Goal: Task Accomplishment & Management: Manage account settings

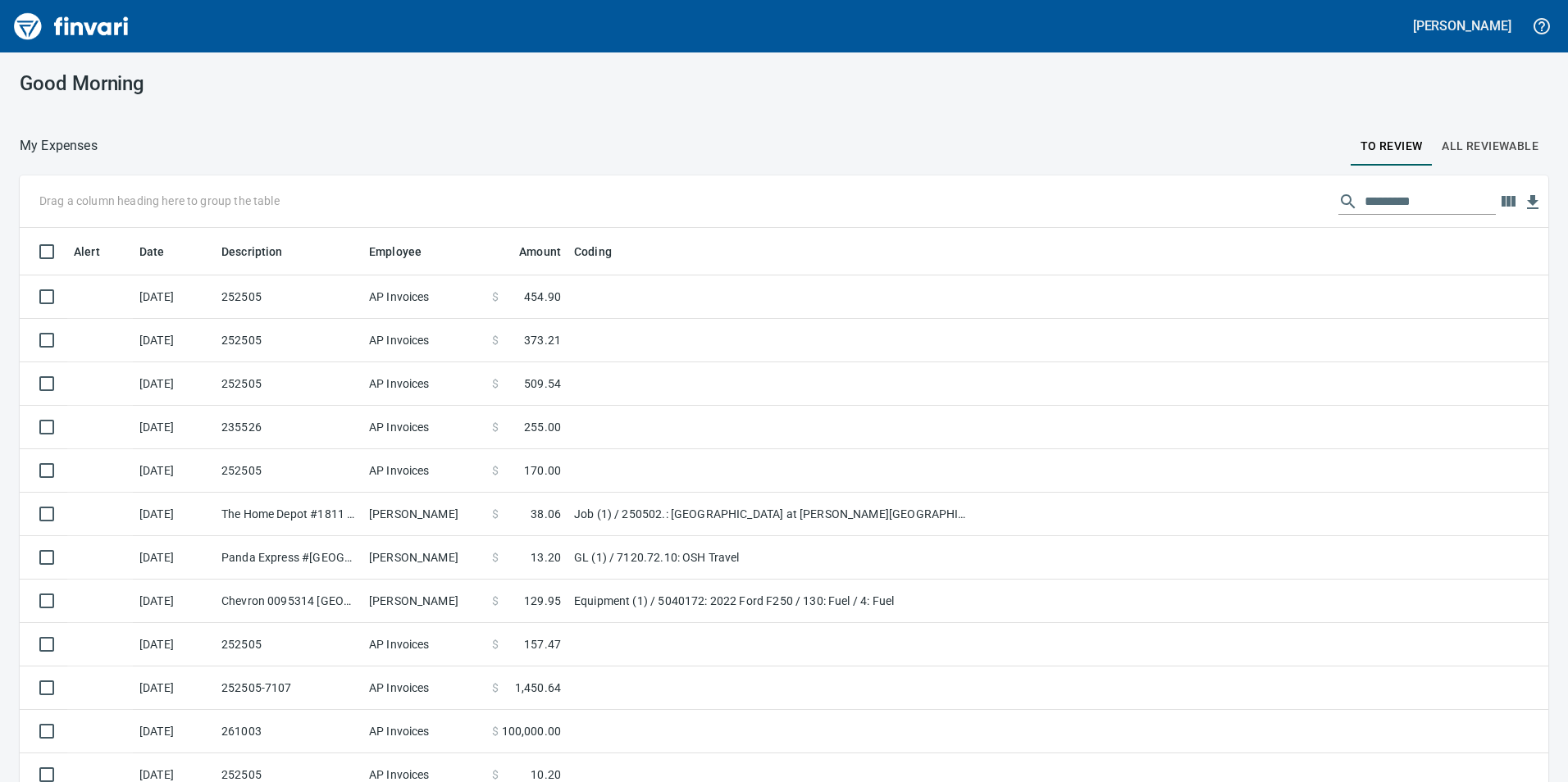
scroll to position [589, 1492]
click at [1452, 144] on span "All Reviewable" at bounding box center [1490, 146] width 97 height 20
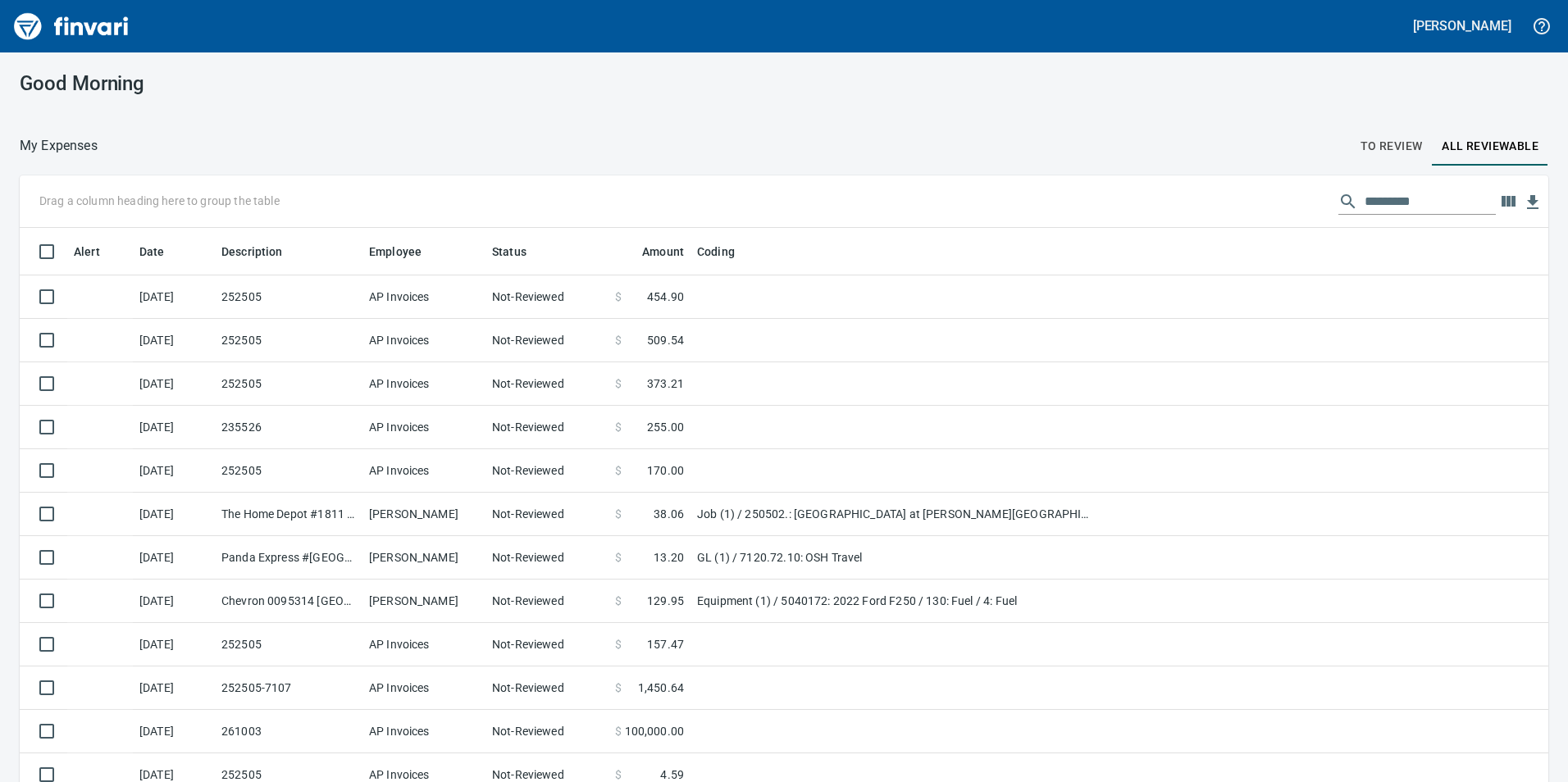
scroll to position [589, 1492]
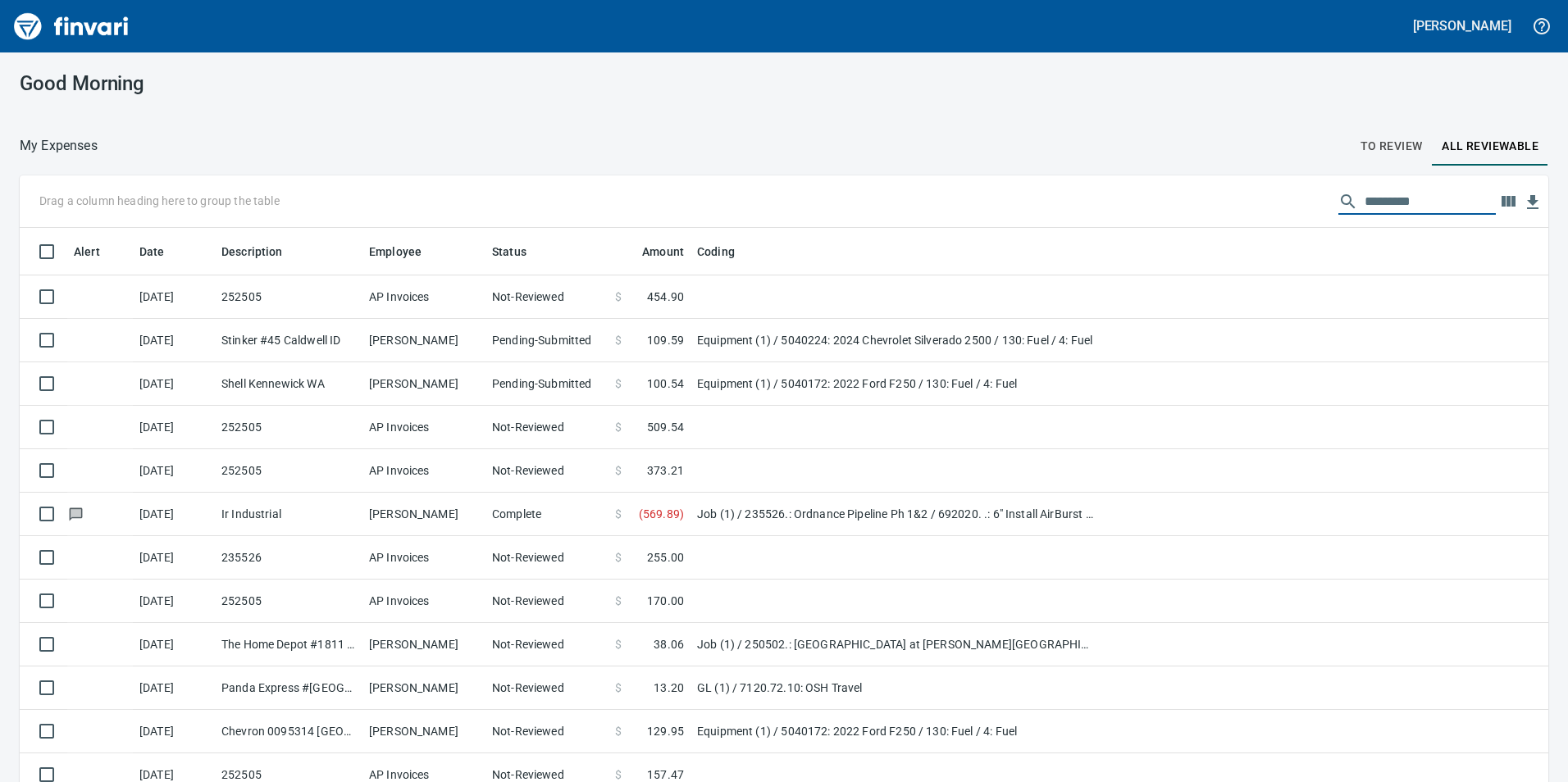
click at [1365, 192] on input "text" at bounding box center [1430, 202] width 131 height 26
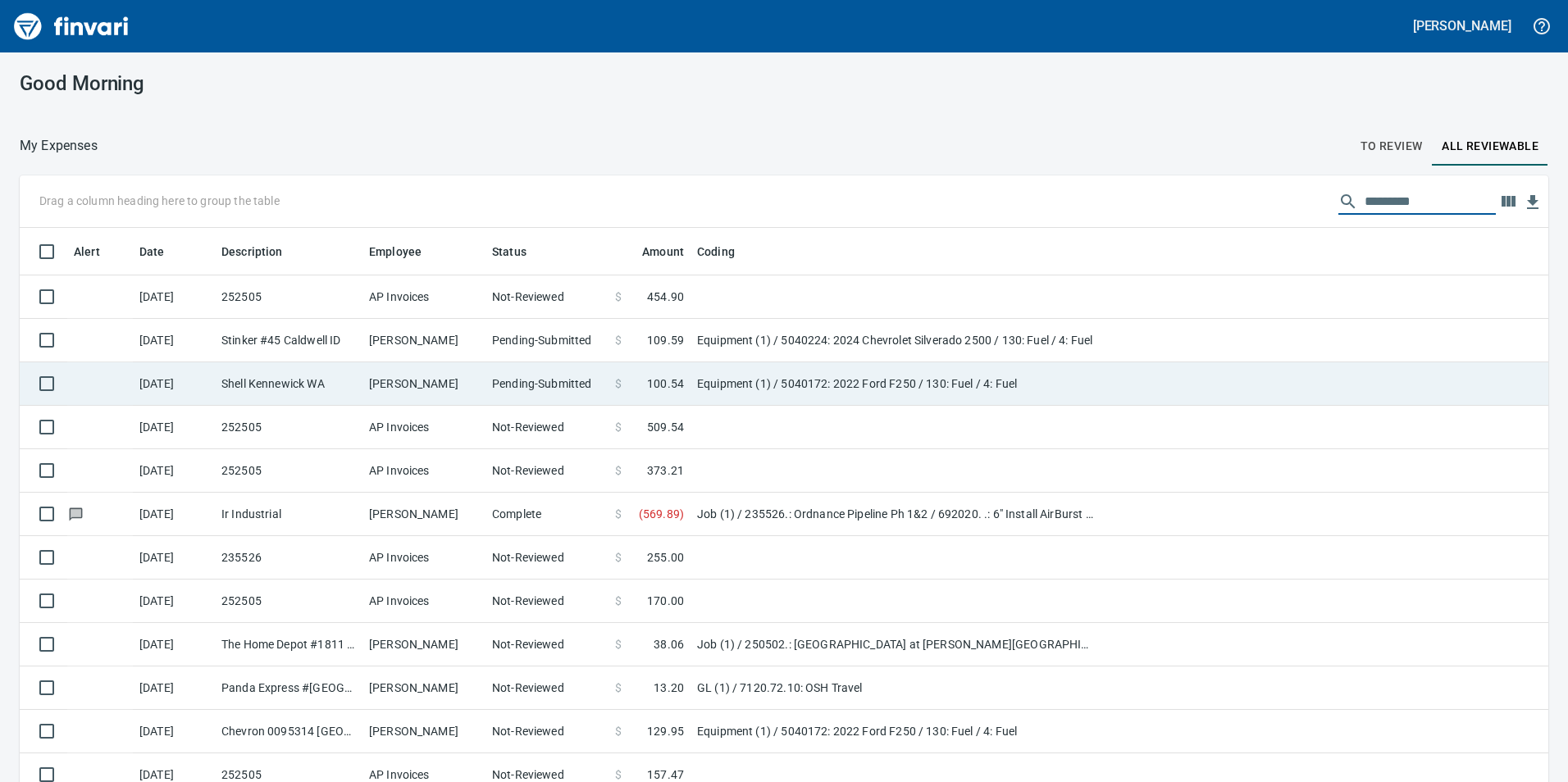
scroll to position [273, 0]
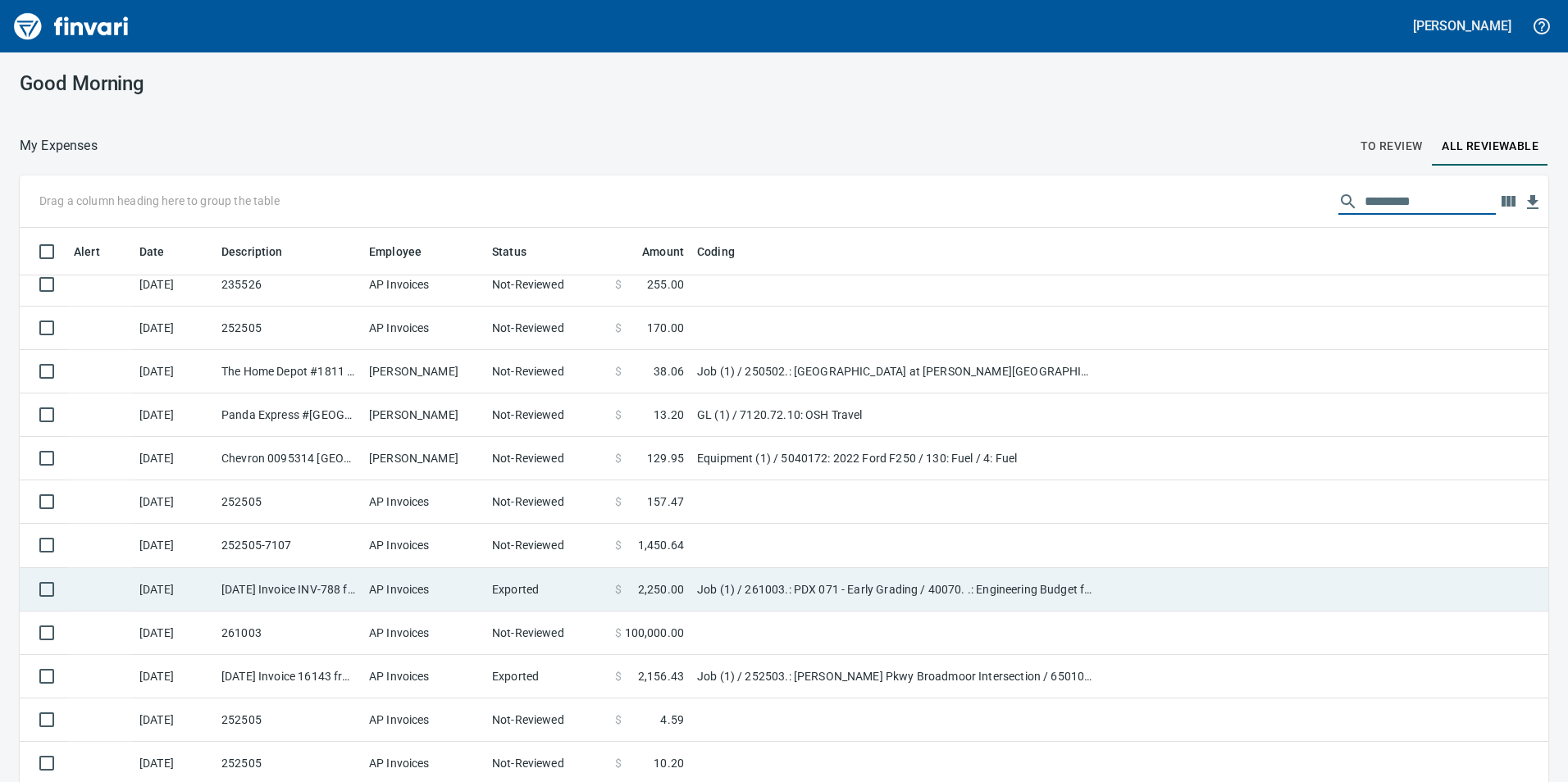
click at [815, 596] on td "Job (1) / 261003.: PDX 071 - Early Grading / 40070. .: Engineering Budget for W…" at bounding box center [896, 589] width 410 height 43
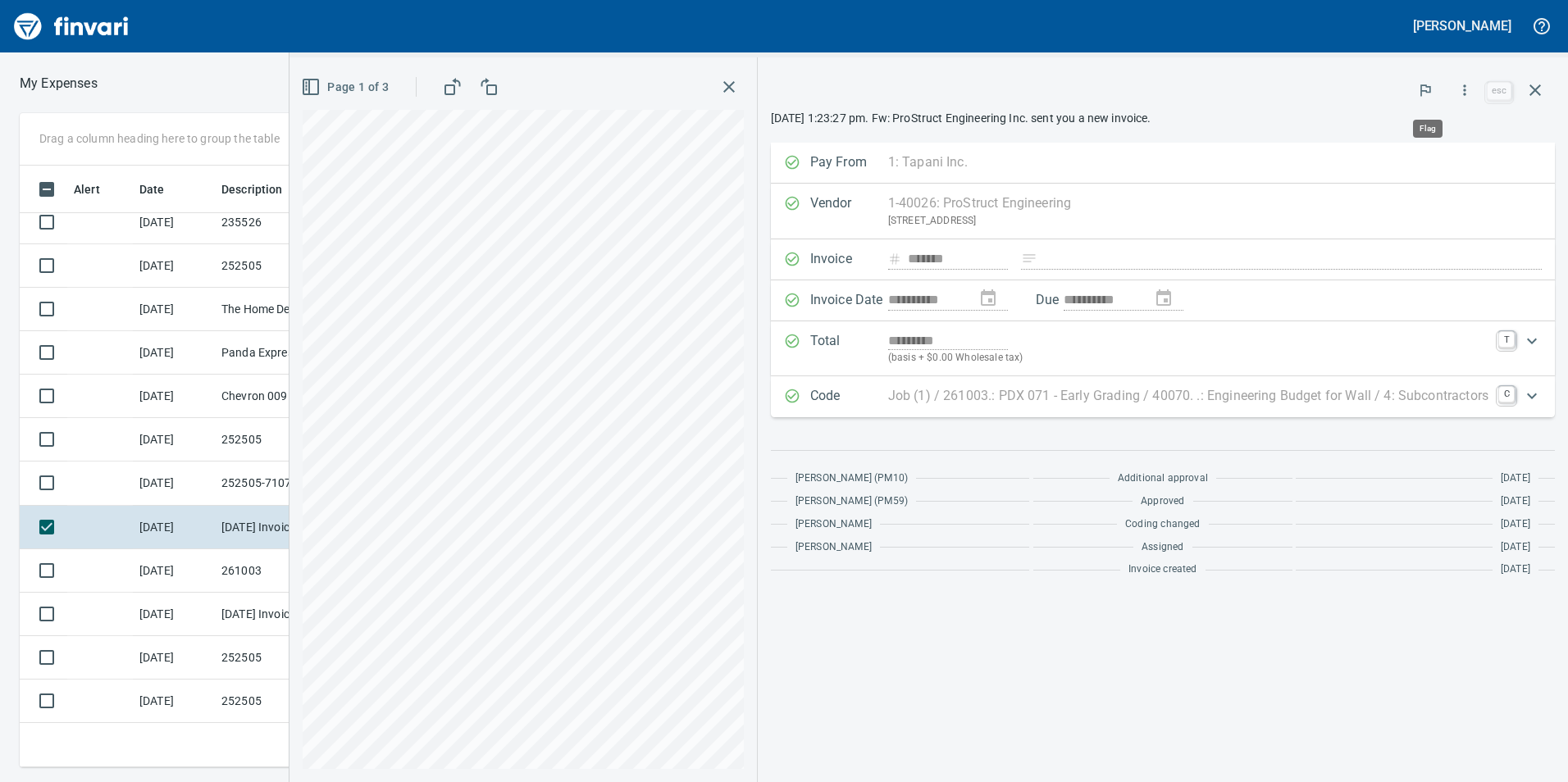
scroll to position [589, 1094]
click at [1469, 93] on icon "button" at bounding box center [1465, 90] width 16 height 16
click at [1413, 186] on li "Download" at bounding box center [1449, 174] width 210 height 36
click at [1526, 80] on button "button" at bounding box center [1535, 90] width 39 height 39
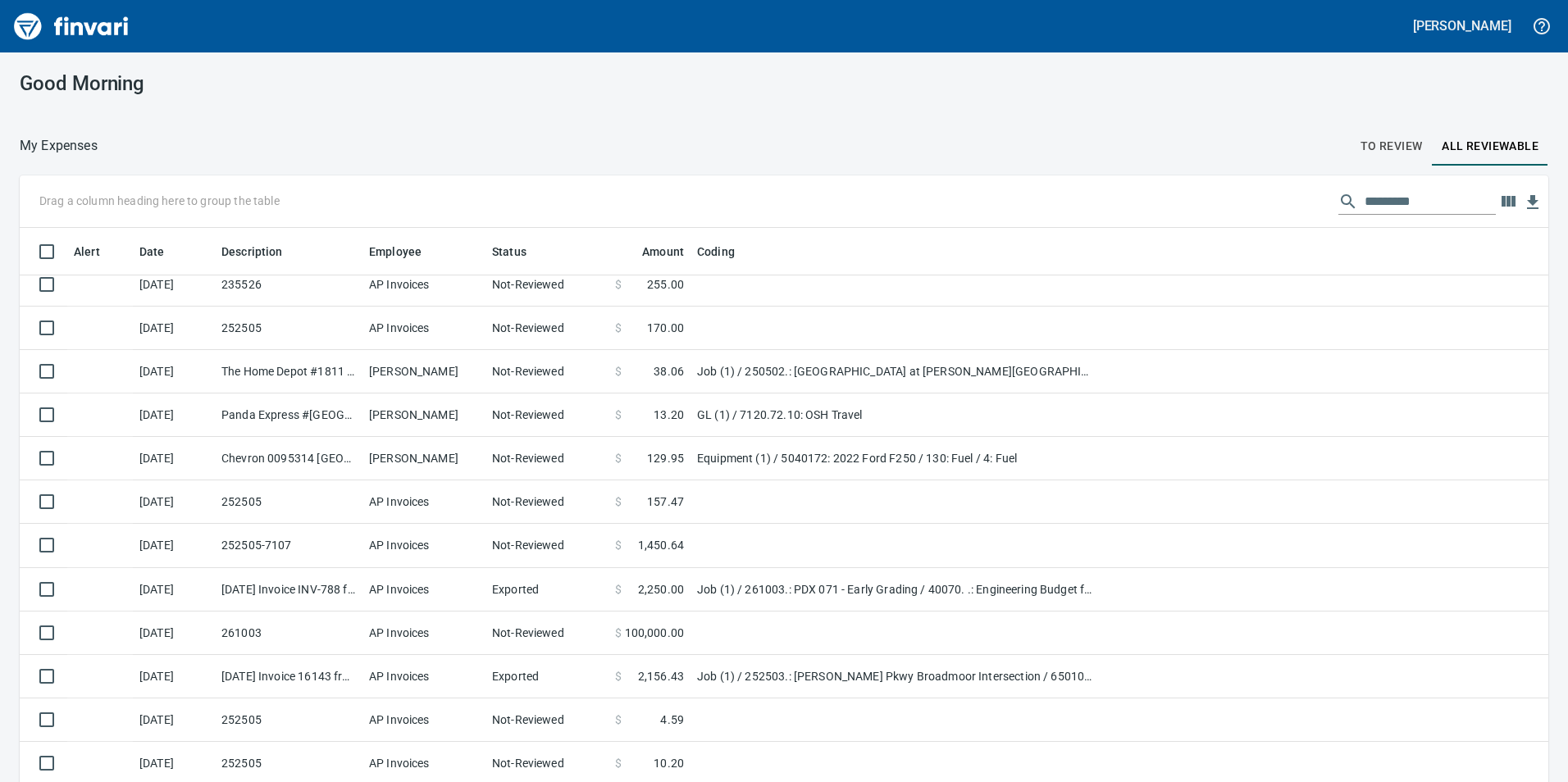
scroll to position [2, 2]
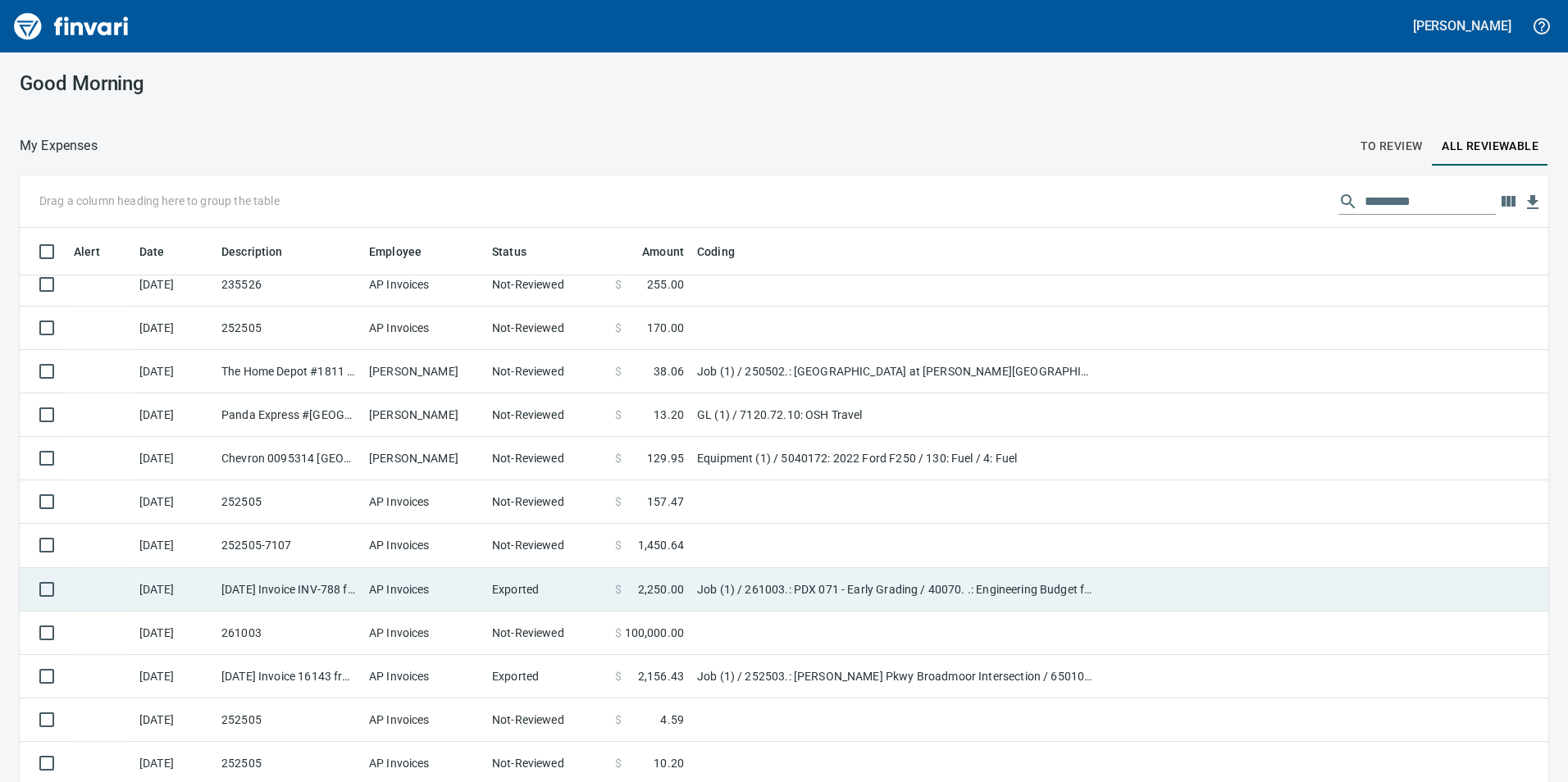
click at [661, 571] on td "$ 2,250.00" at bounding box center [650, 589] width 82 height 43
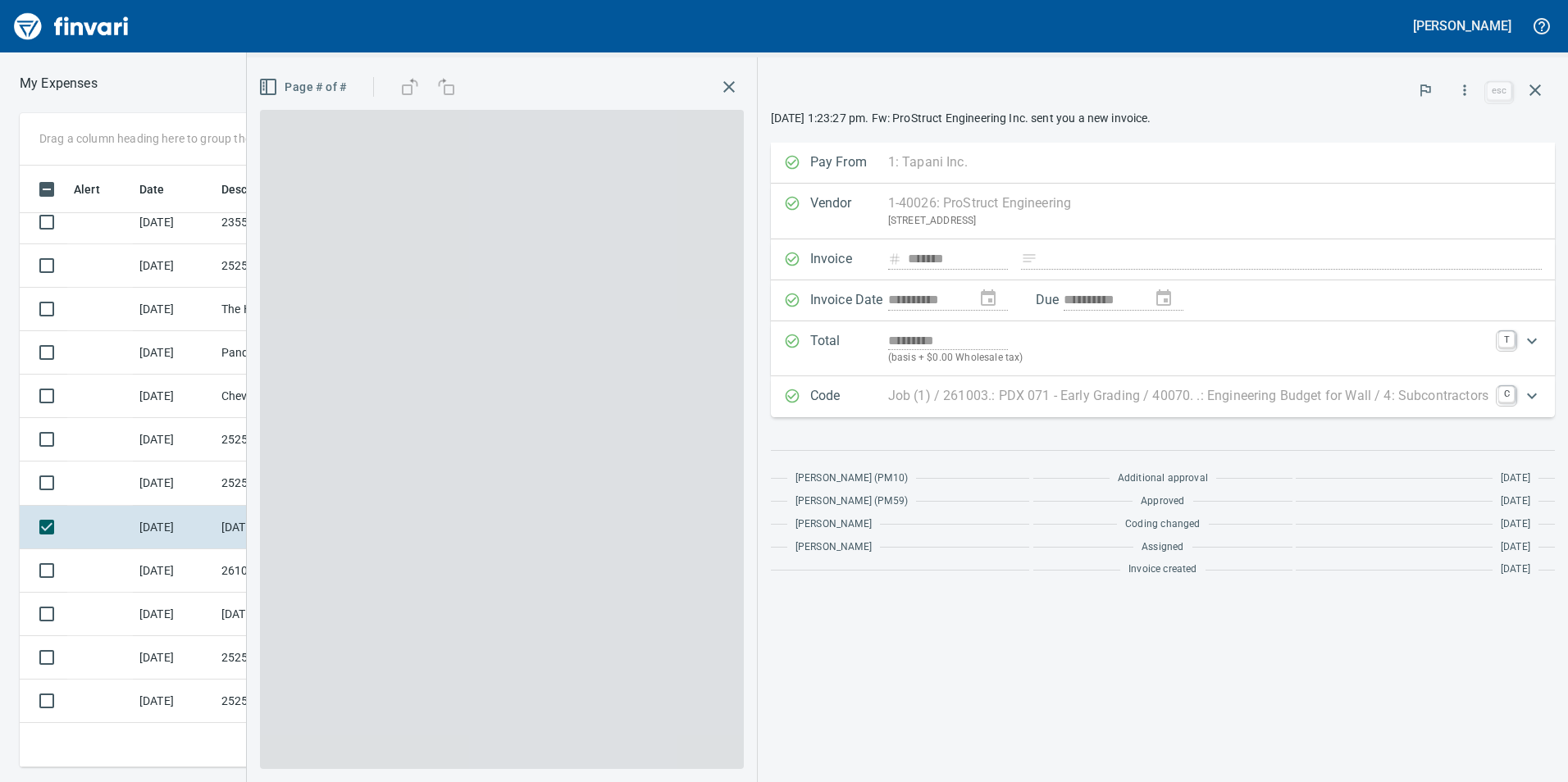
scroll to position [589, 1094]
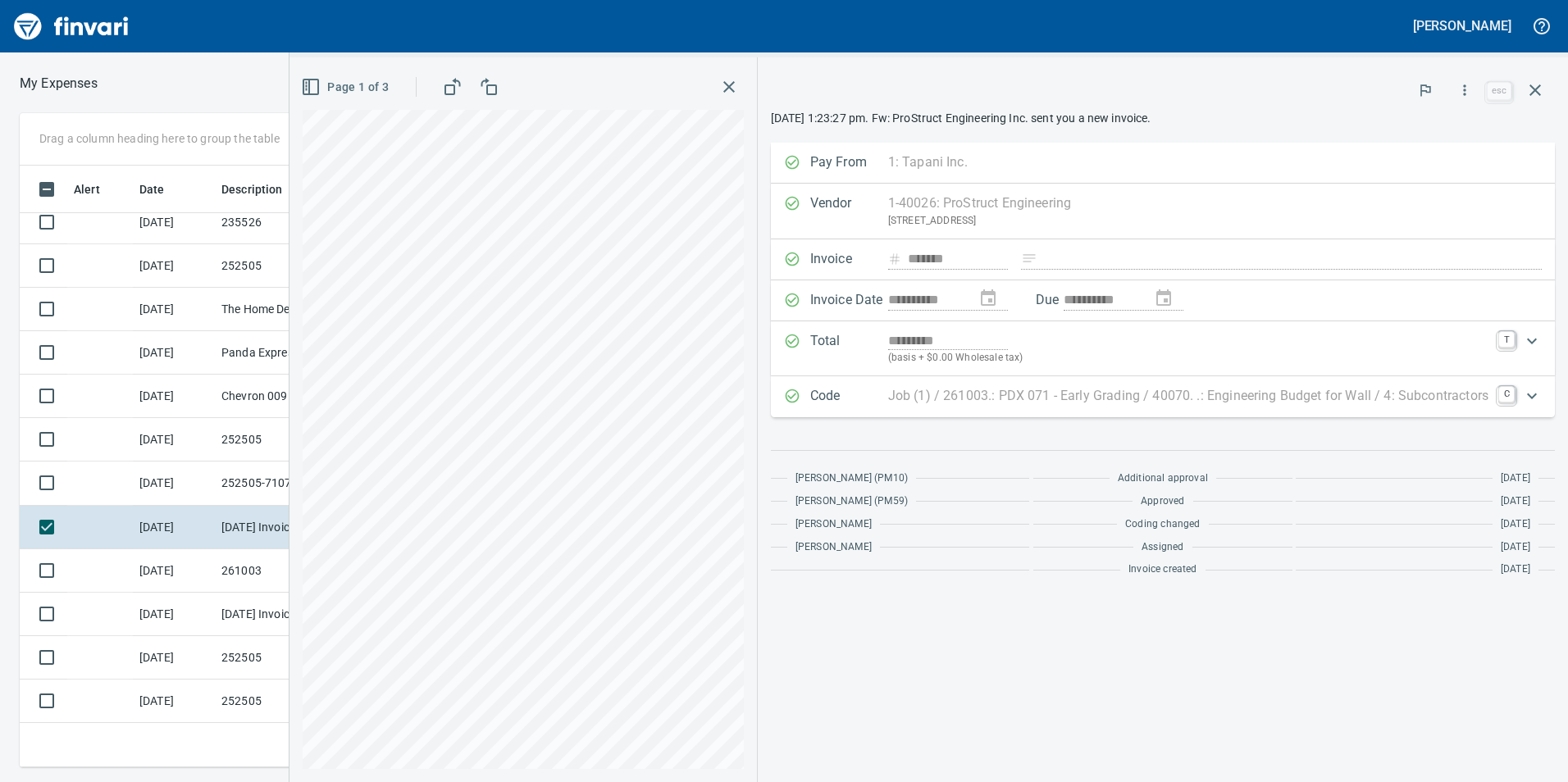
click at [325, 72] on button "Page 1 of 3" at bounding box center [346, 87] width 98 height 30
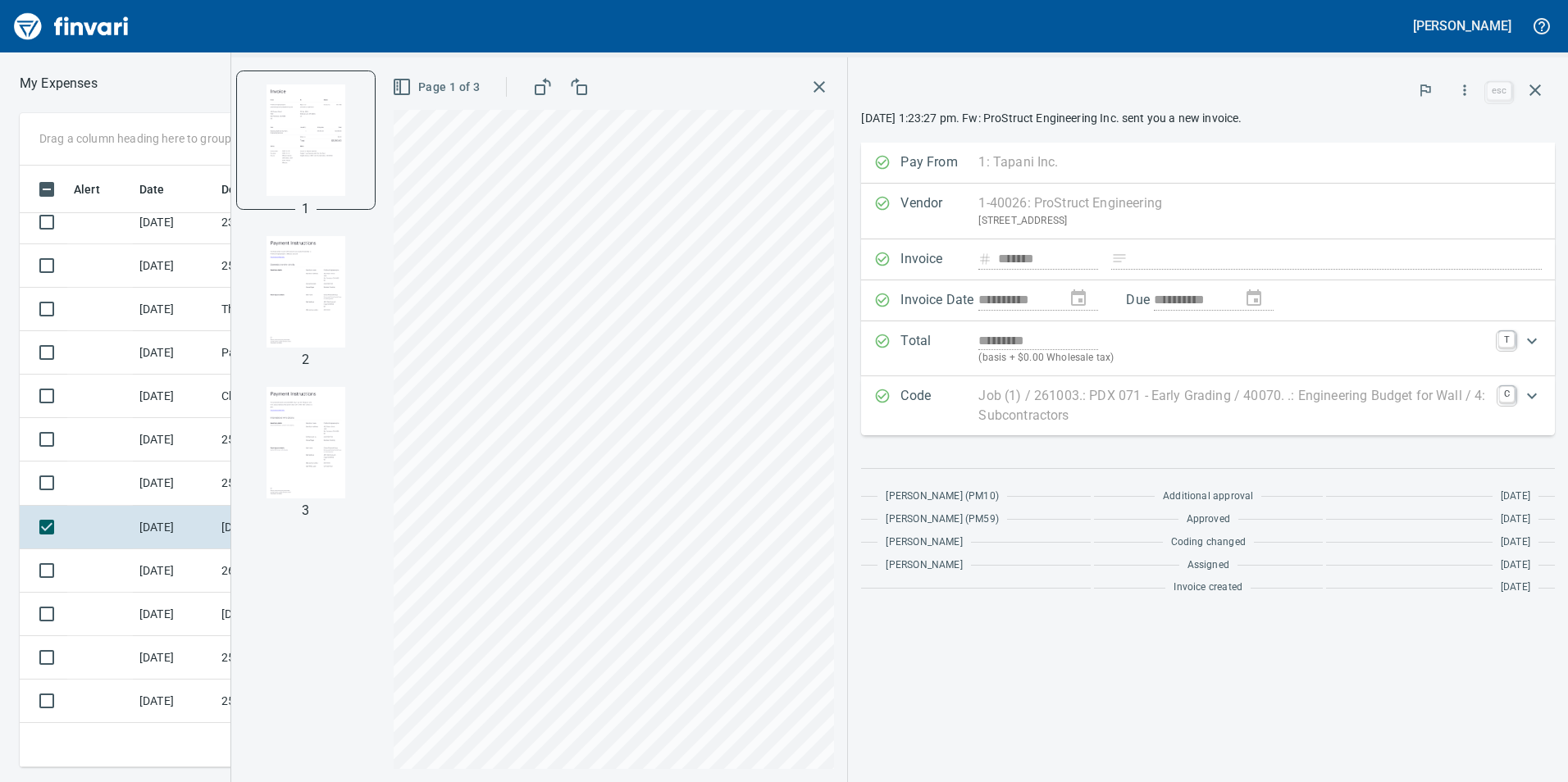
click at [351, 264] on img "button" at bounding box center [306, 292] width 112 height 111
click at [308, 457] on img "button" at bounding box center [306, 443] width 112 height 111
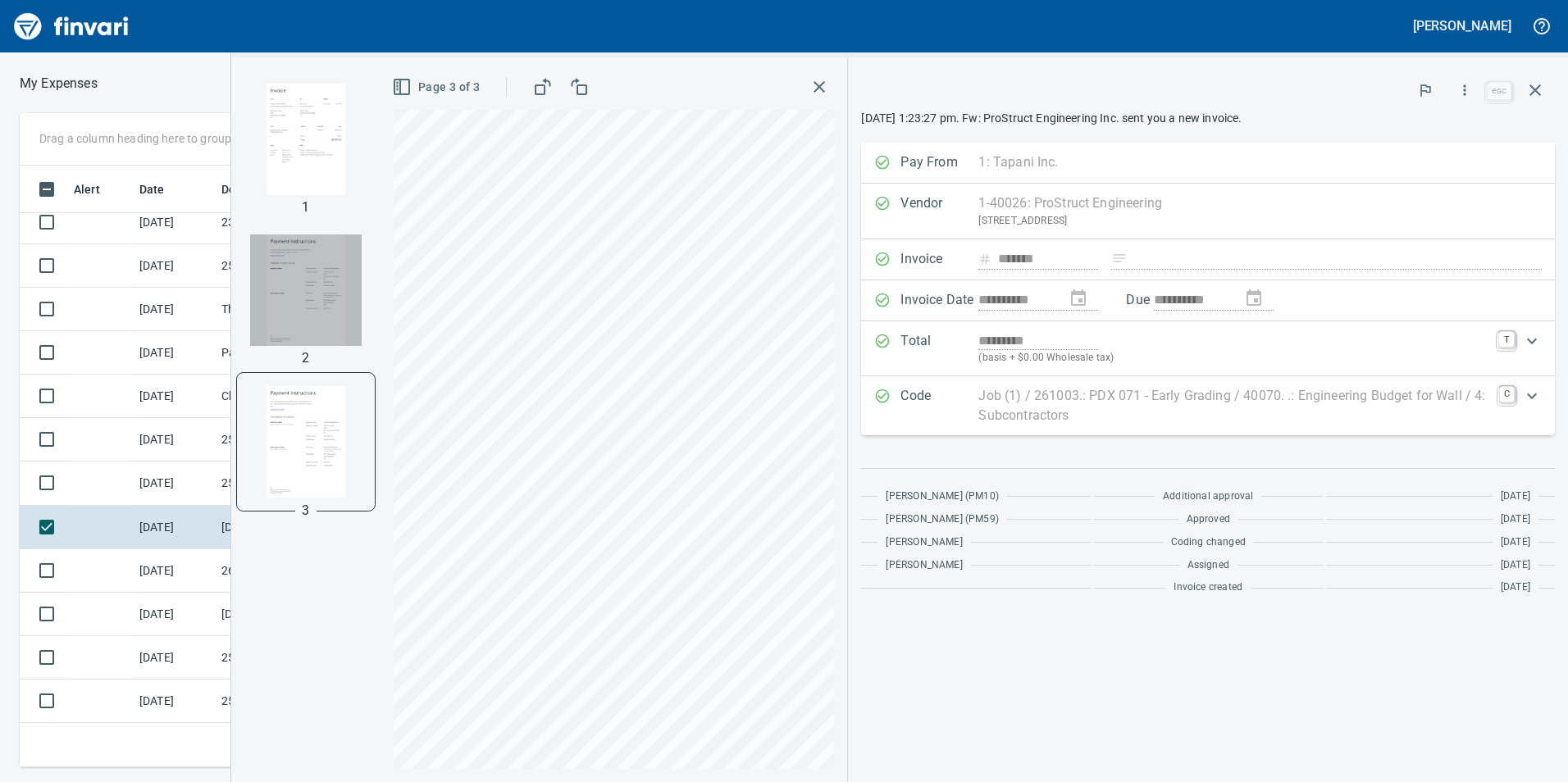
click at [309, 327] on img "button" at bounding box center [306, 290] width 112 height 111
click at [318, 378] on div at bounding box center [306, 443] width 138 height 138
click at [319, 398] on img "button" at bounding box center [306, 443] width 112 height 111
click at [316, 330] on img "button" at bounding box center [306, 290] width 112 height 111
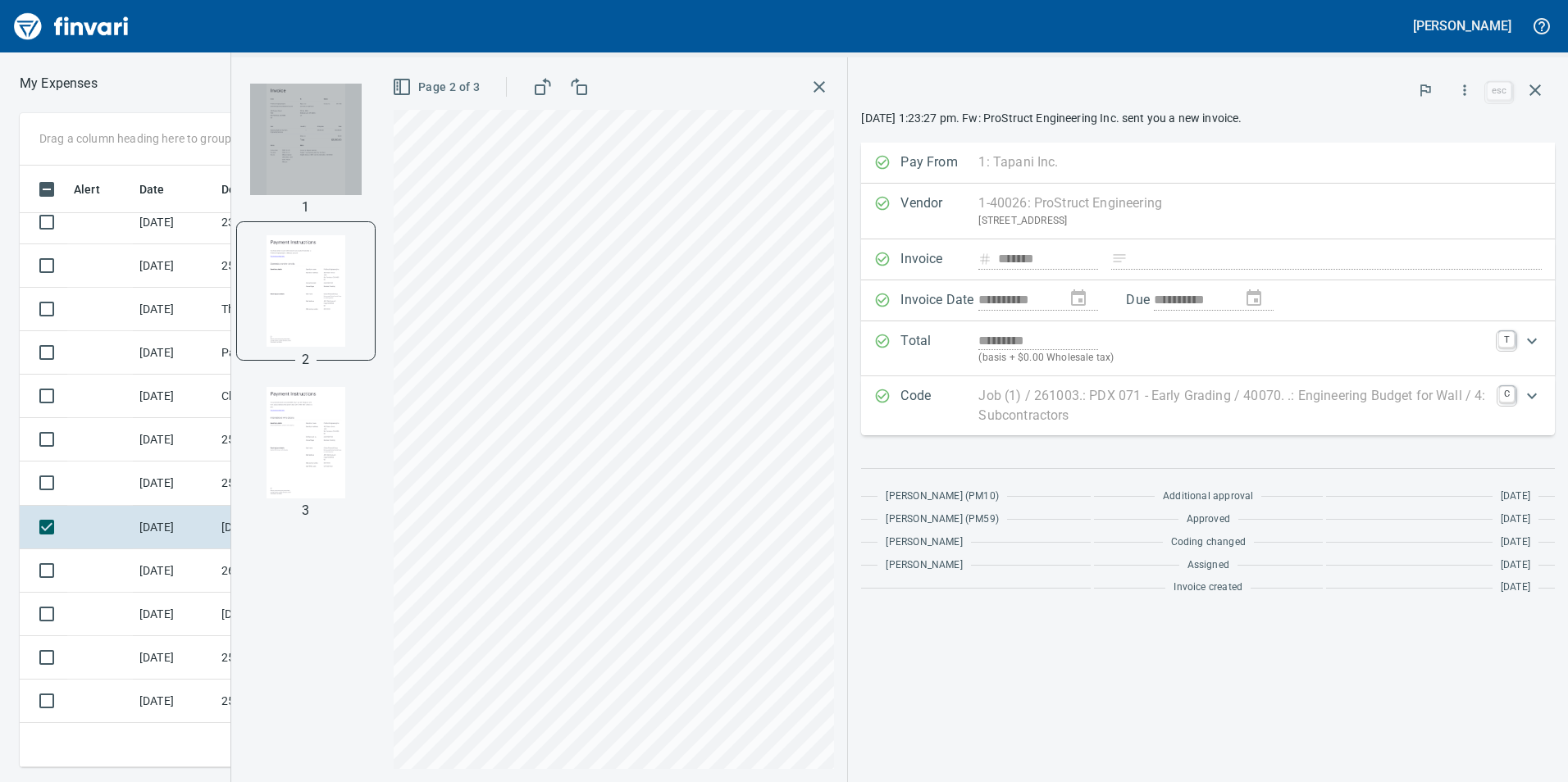
click at [312, 142] on img "button" at bounding box center [306, 139] width 112 height 111
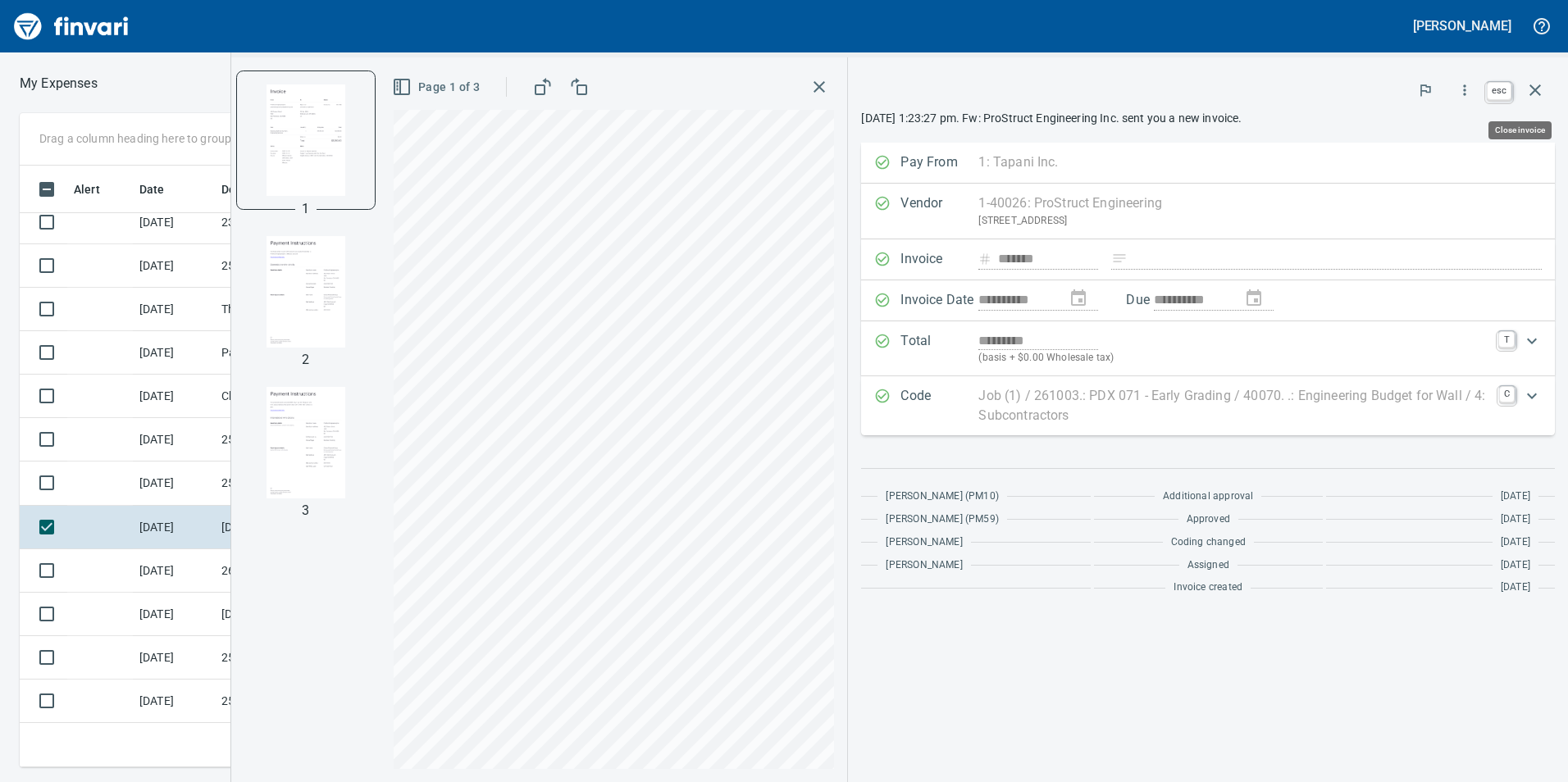
click at [1519, 85] on button "button" at bounding box center [1535, 90] width 39 height 39
